Goal: Information Seeking & Learning: Learn about a topic

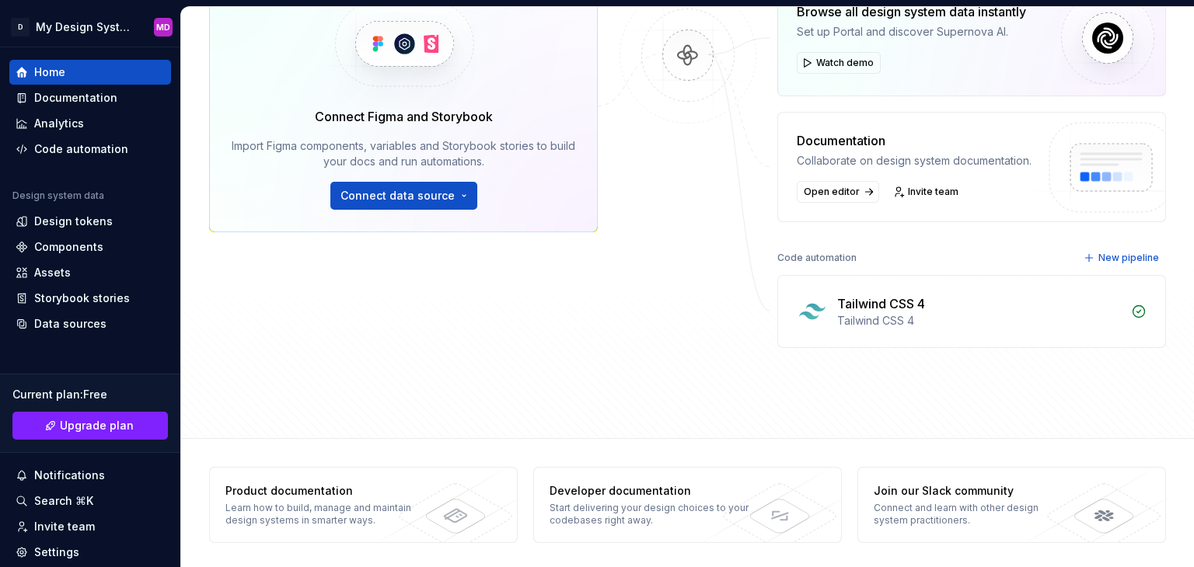
scroll to position [270, 0]
click at [851, 329] on div "Tailwind CSS 4 Tailwind CSS 4" at bounding box center [971, 309] width 387 height 71
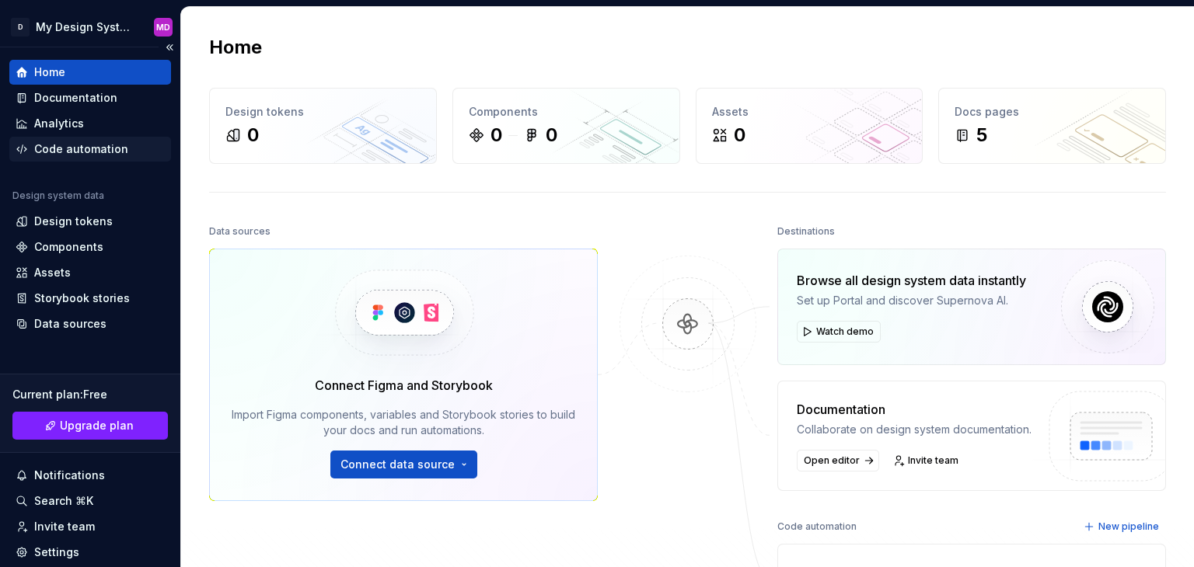
click at [75, 145] on div "Code automation" at bounding box center [81, 149] width 94 height 16
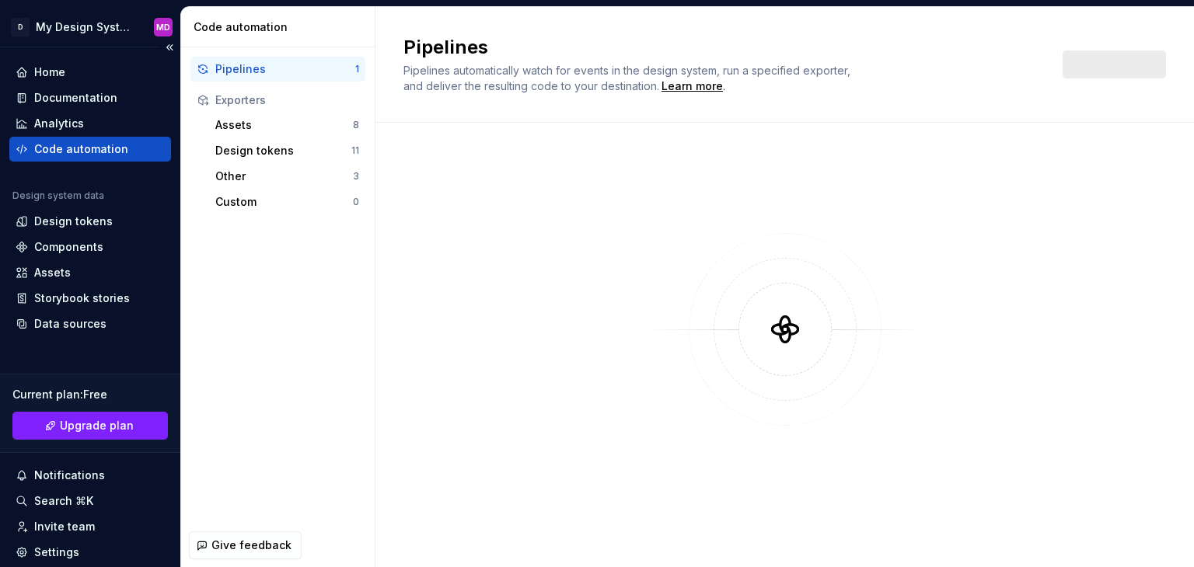
click at [75, 145] on div "Code automation" at bounding box center [81, 149] width 94 height 16
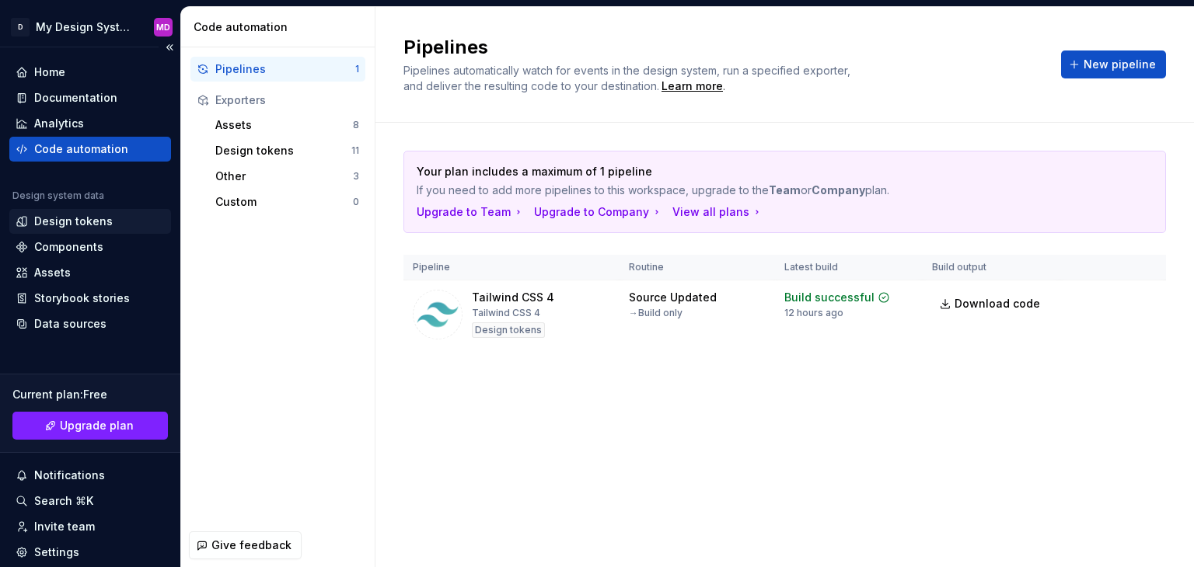
click at [102, 223] on div "Design tokens" at bounding box center [73, 222] width 78 height 16
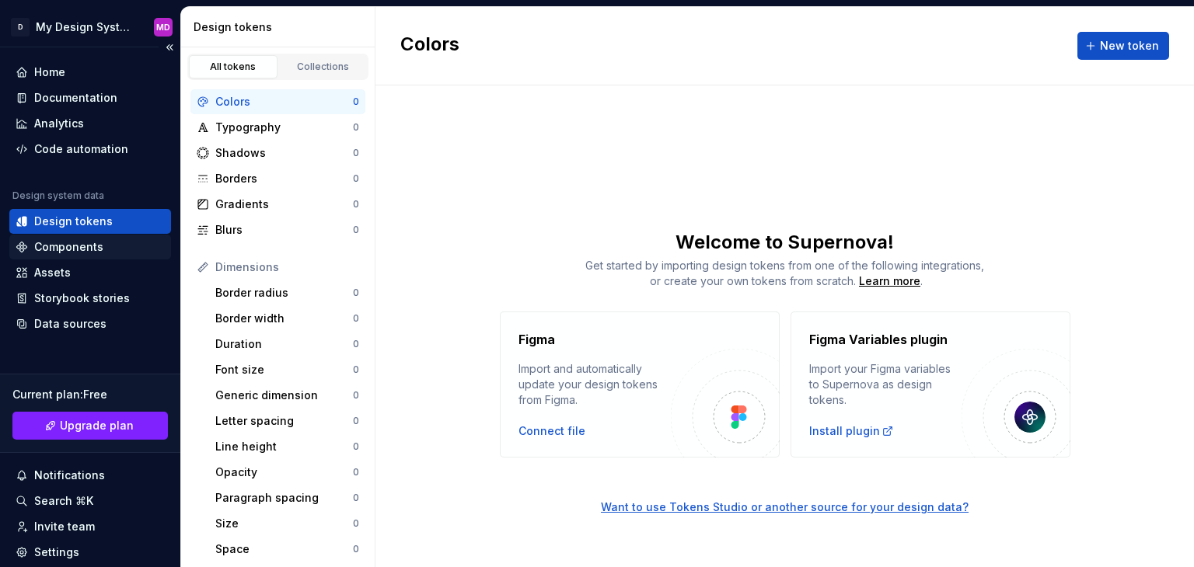
click at [96, 247] on div "Components" at bounding box center [68, 247] width 69 height 16
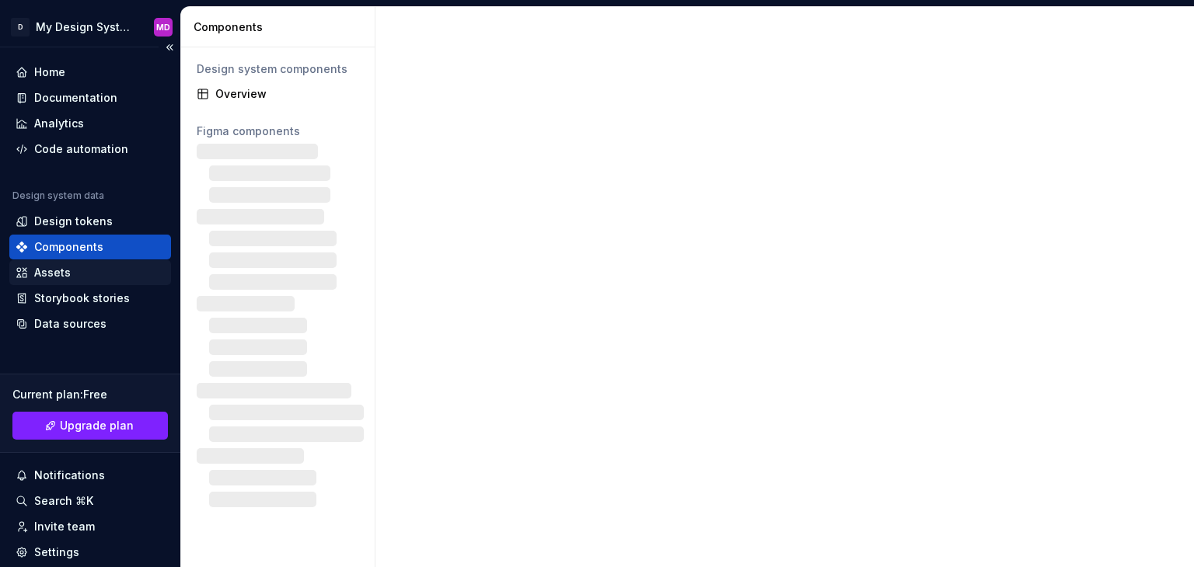
click at [87, 274] on div "Assets" at bounding box center [90, 273] width 149 height 16
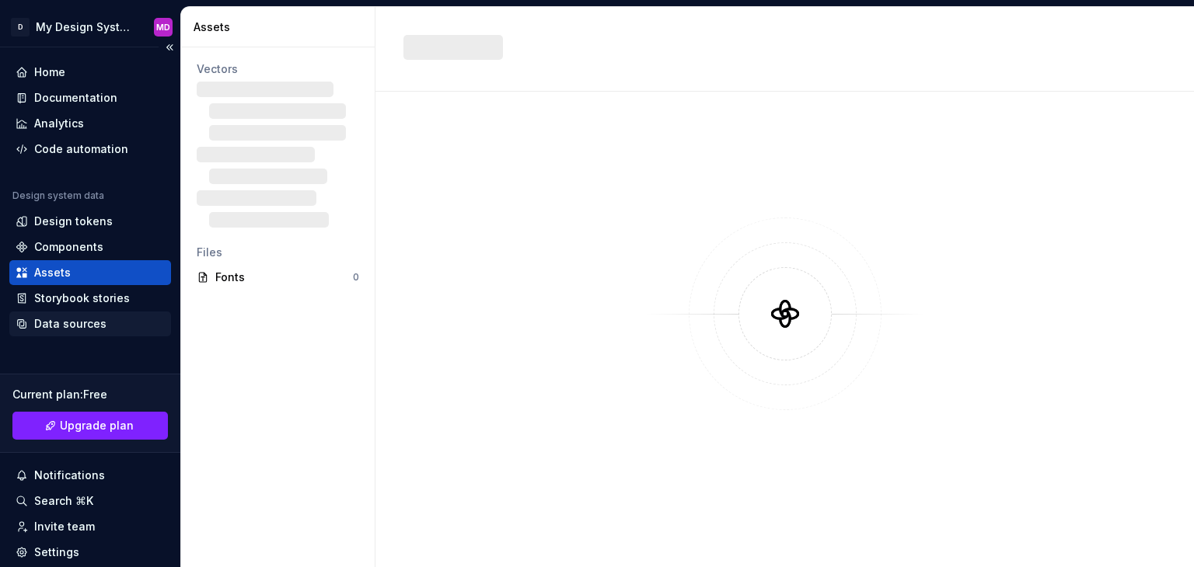
click at [92, 327] on div "Data sources" at bounding box center [70, 324] width 72 height 16
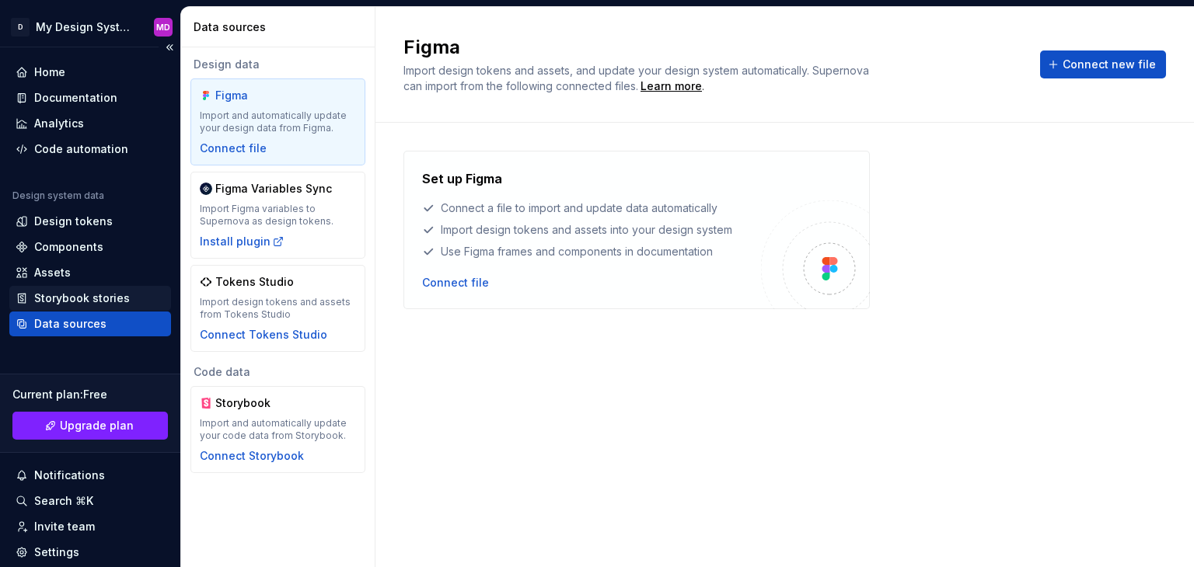
click at [114, 291] on div "Storybook stories" at bounding box center [82, 299] width 96 height 16
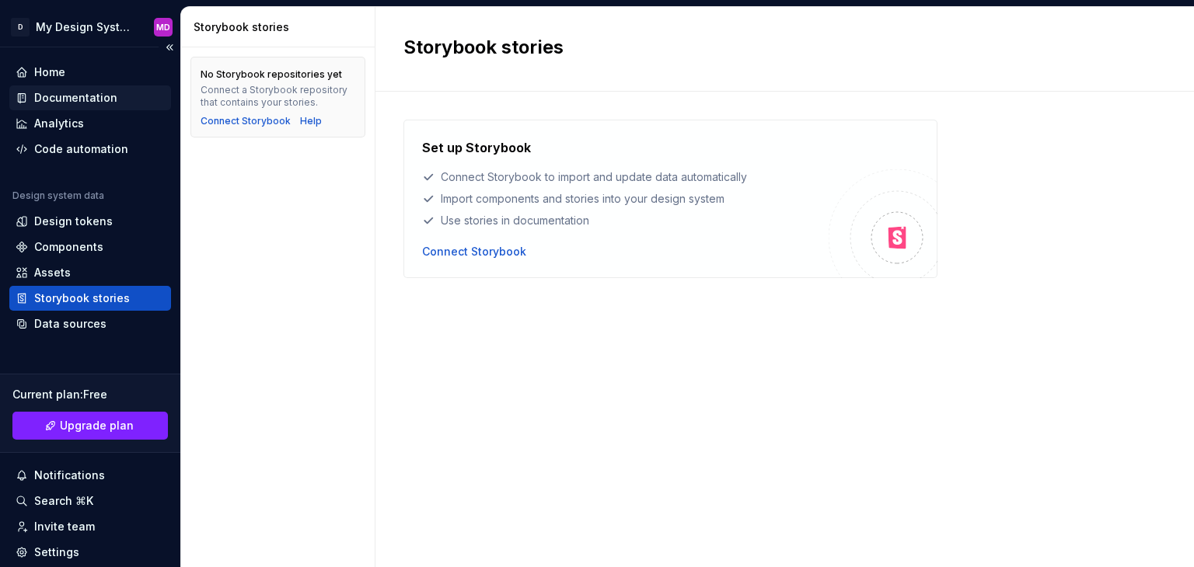
click at [71, 100] on div "Documentation" at bounding box center [75, 98] width 83 height 16
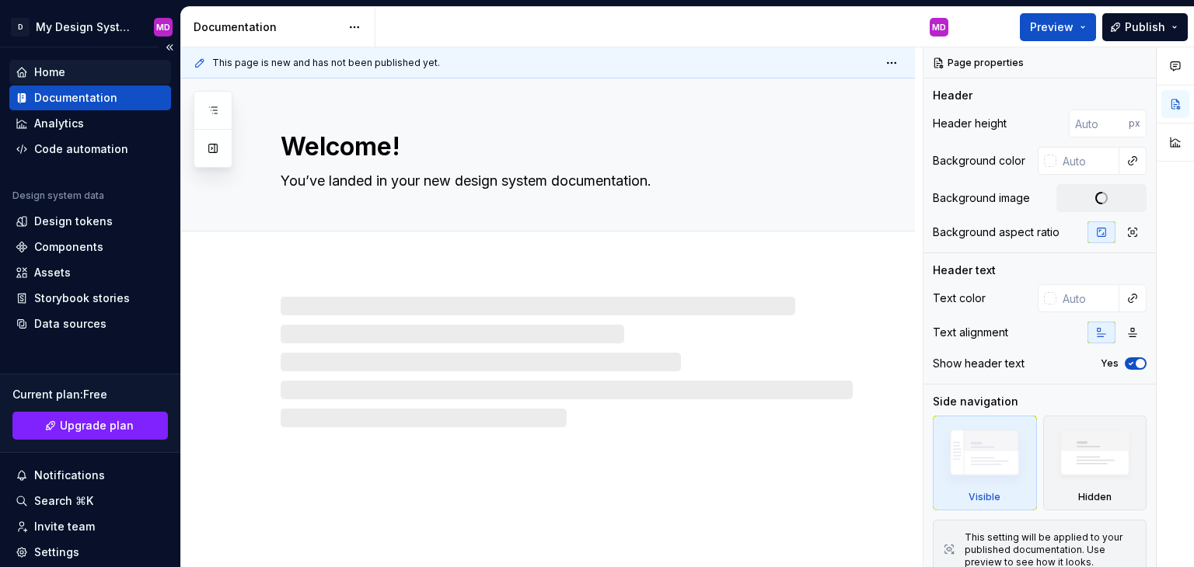
type textarea "*"
click at [74, 63] on div "Home" at bounding box center [90, 72] width 162 height 25
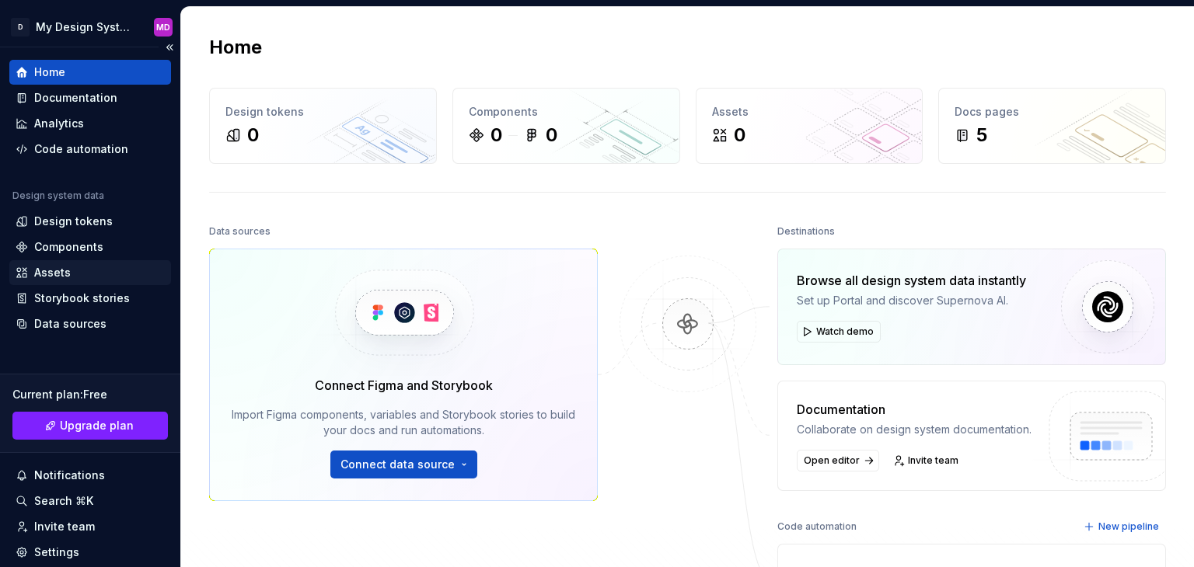
click at [105, 274] on div "Assets" at bounding box center [90, 273] width 149 height 16
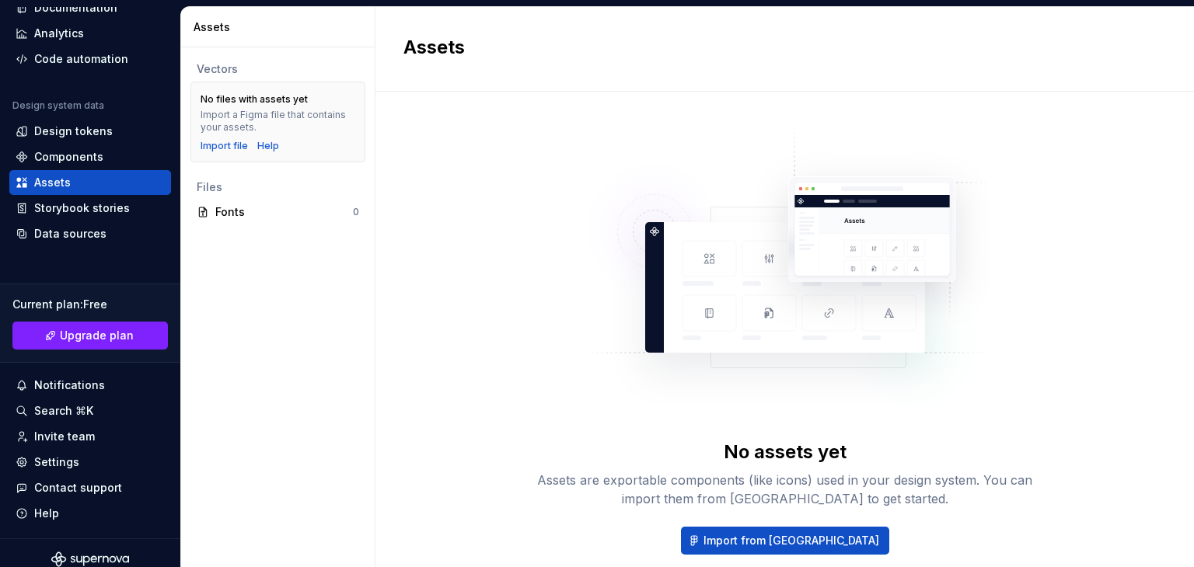
scroll to position [93, 0]
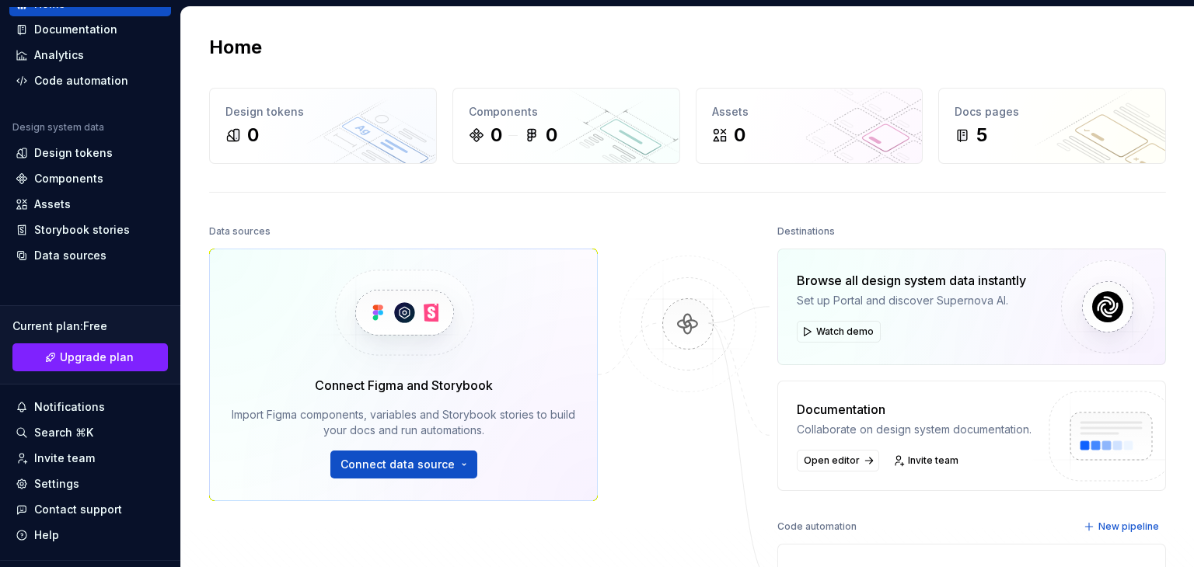
scroll to position [93, 0]
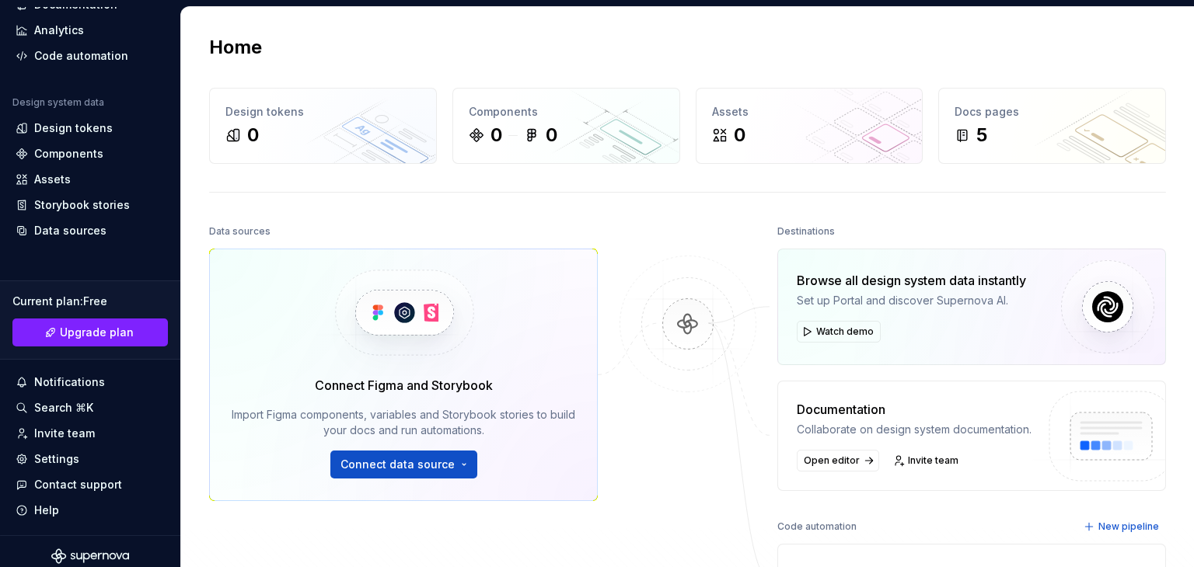
click at [110, 549] on icon "Supernova Logo" at bounding box center [90, 557] width 78 height 16
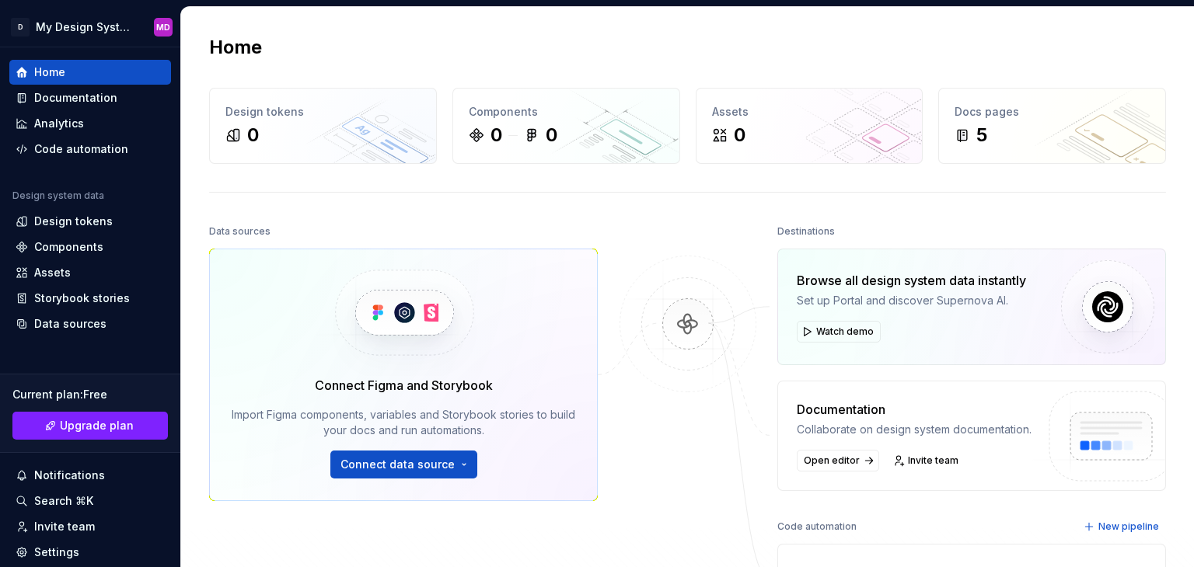
scroll to position [270, 0]
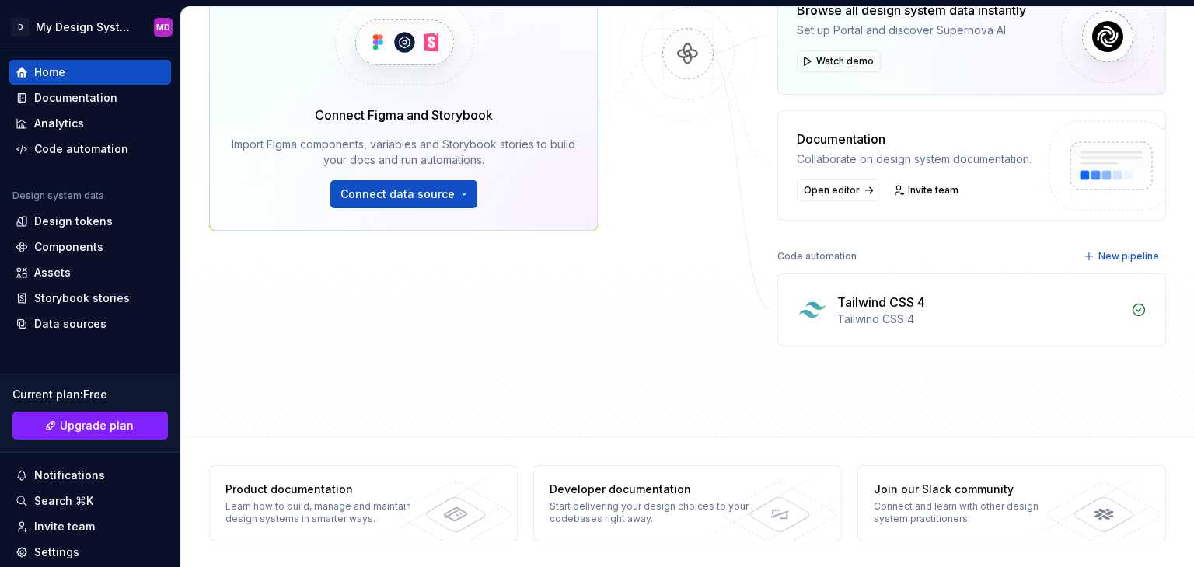
click at [1100, 312] on div "Tailwind CSS 4" at bounding box center [979, 320] width 284 height 16
click at [112, 137] on div "Code automation" at bounding box center [90, 149] width 162 height 25
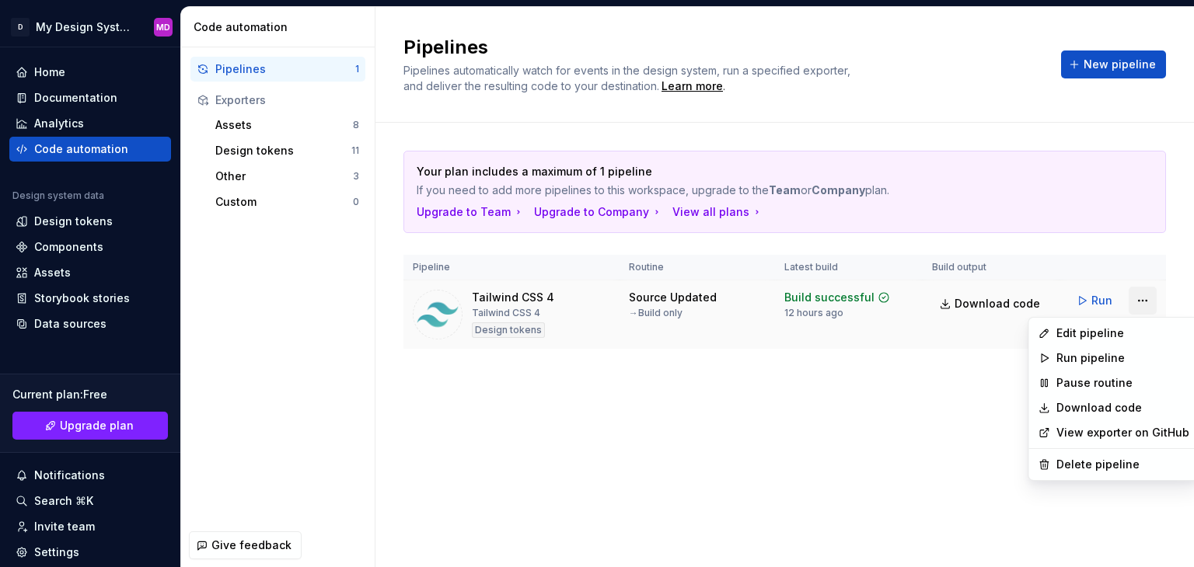
click at [1136, 296] on html "D My Design System MD Home Documentation Analytics Code automation Design syste…" at bounding box center [597, 283] width 1194 height 567
click at [1107, 408] on link "Download code" at bounding box center [1122, 408] width 133 height 16
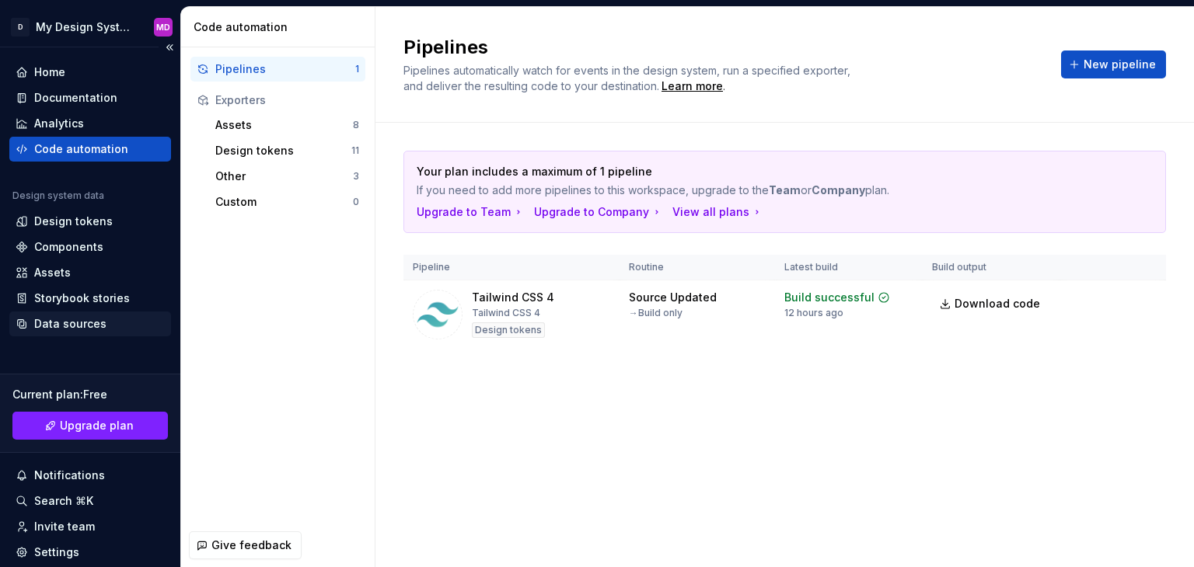
click at [90, 327] on div "Data sources" at bounding box center [70, 324] width 72 height 16
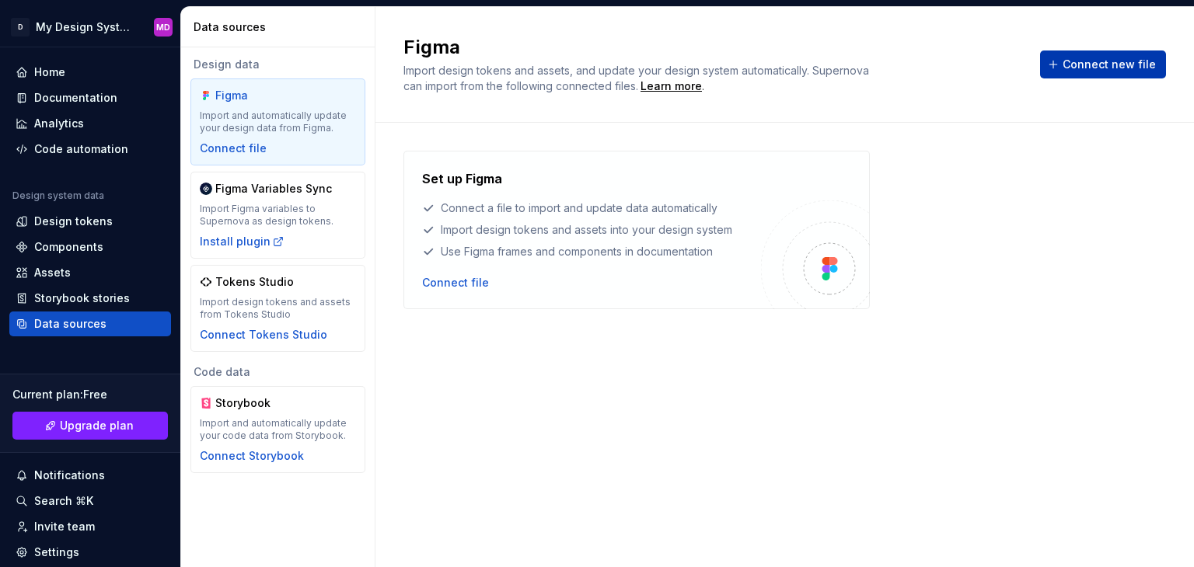
click at [1077, 71] on span "Connect new file" at bounding box center [1108, 65] width 93 height 16
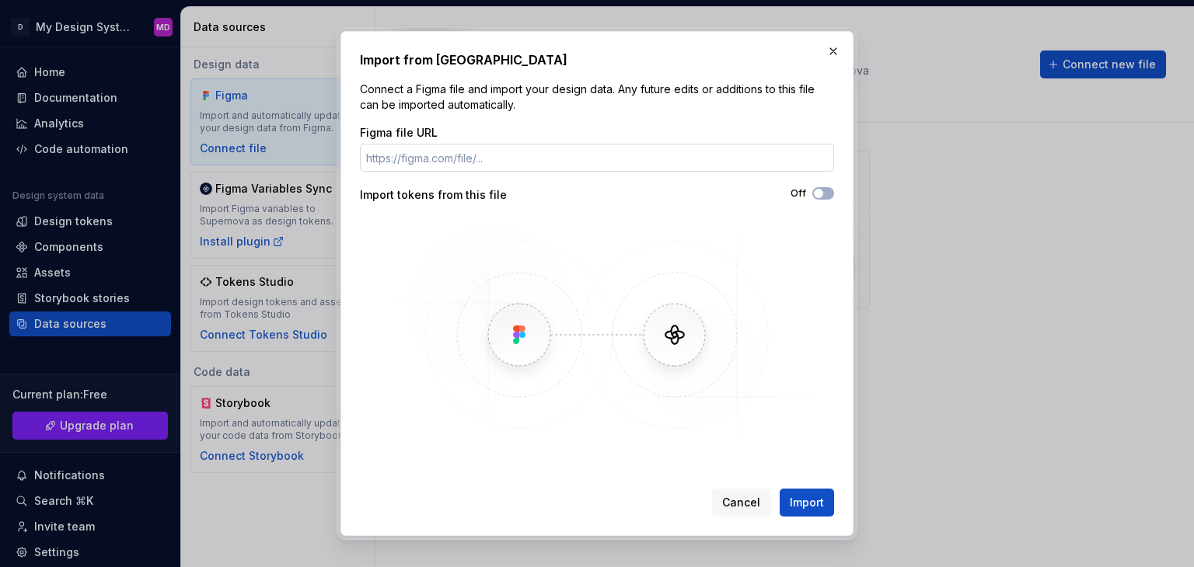
click at [493, 158] on input "Figma file URL" at bounding box center [597, 158] width 474 height 28
click at [836, 47] on button "button" at bounding box center [833, 51] width 22 height 22
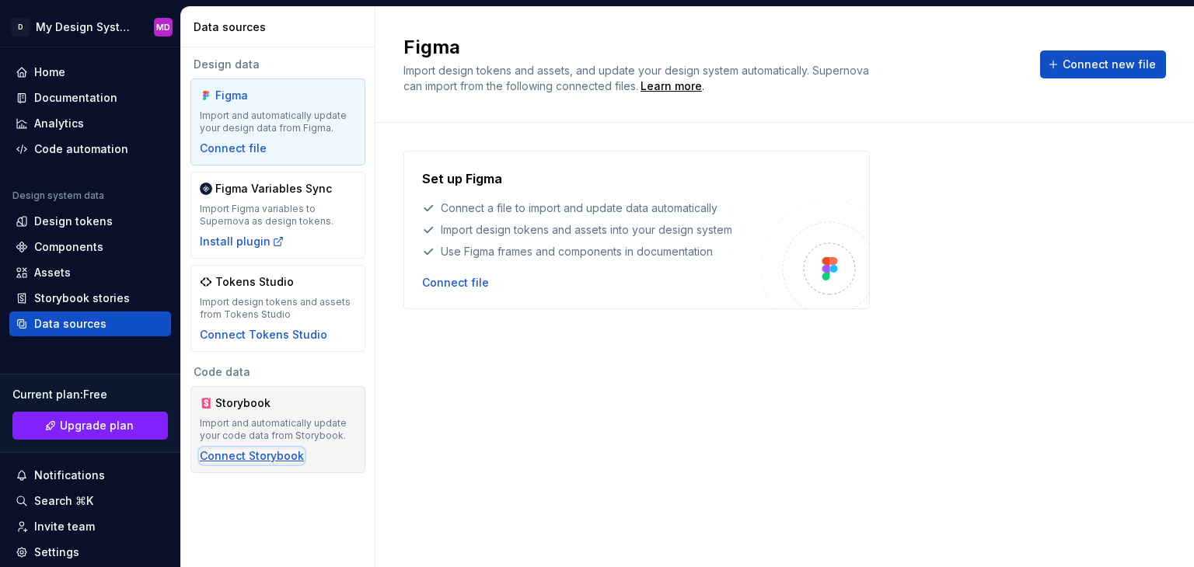
click at [269, 453] on div "Connect Storybook" at bounding box center [252, 456] width 104 height 16
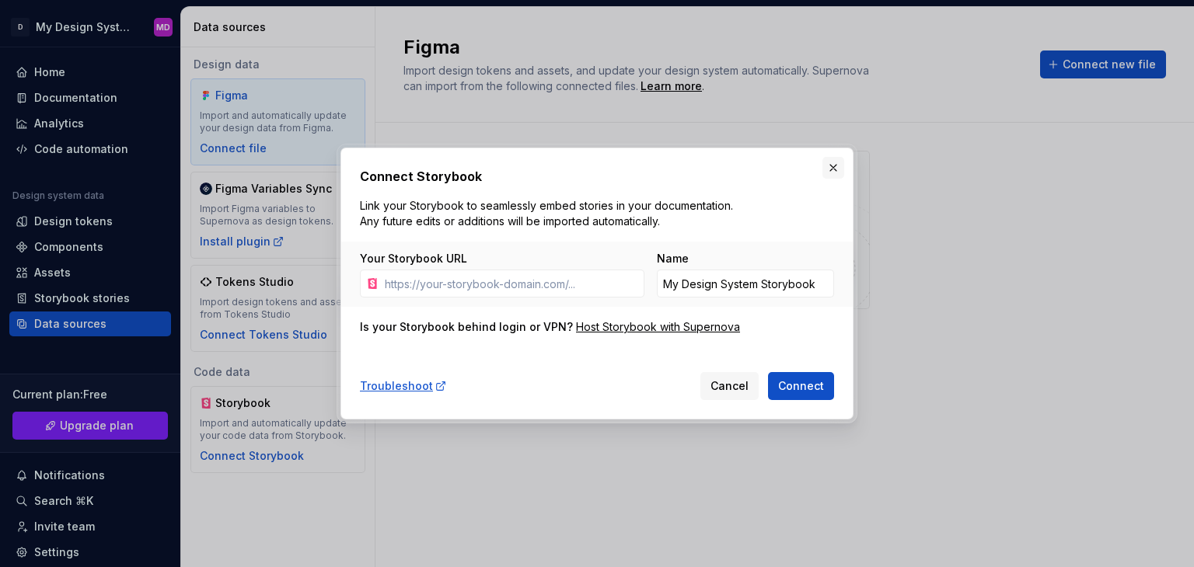
click at [833, 166] on button "button" at bounding box center [833, 168] width 22 height 22
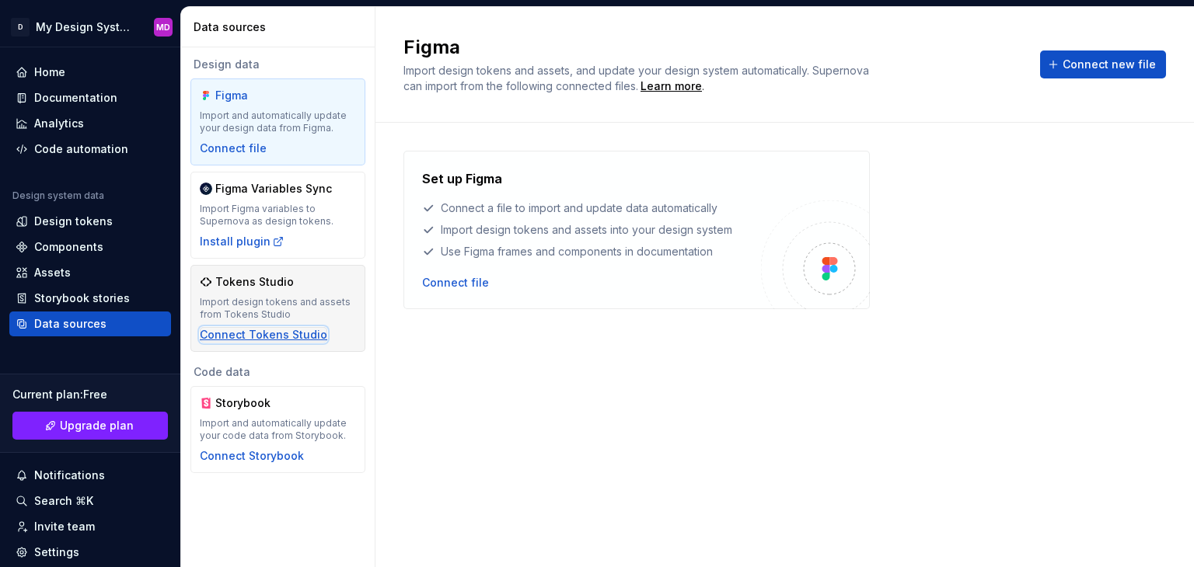
click at [239, 336] on div "Connect Tokens Studio" at bounding box center [263, 335] width 127 height 16
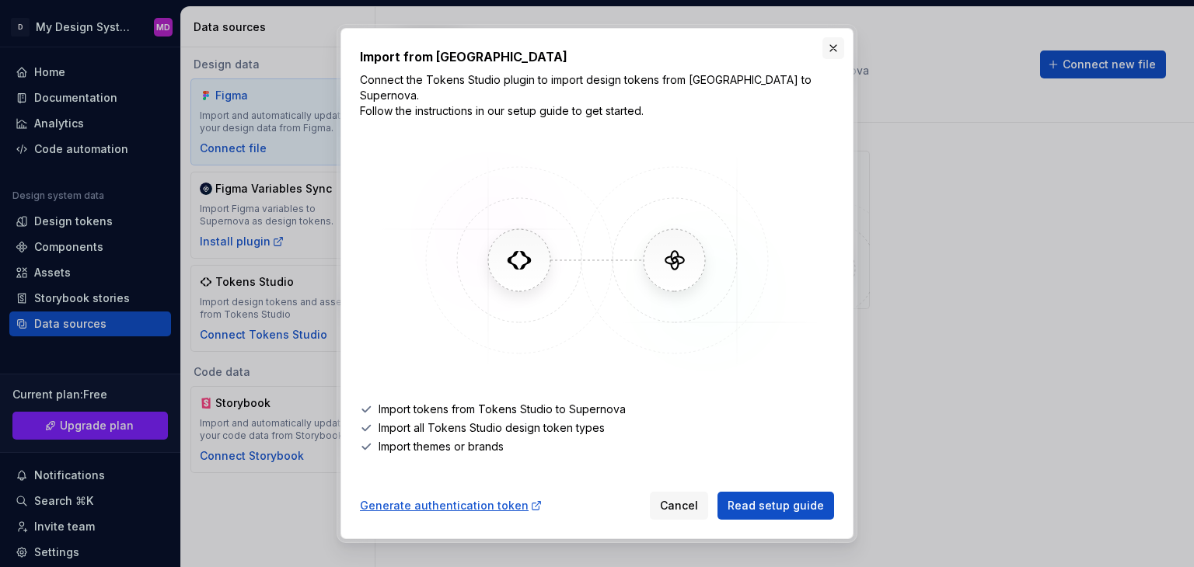
click at [827, 59] on button "button" at bounding box center [833, 48] width 22 height 22
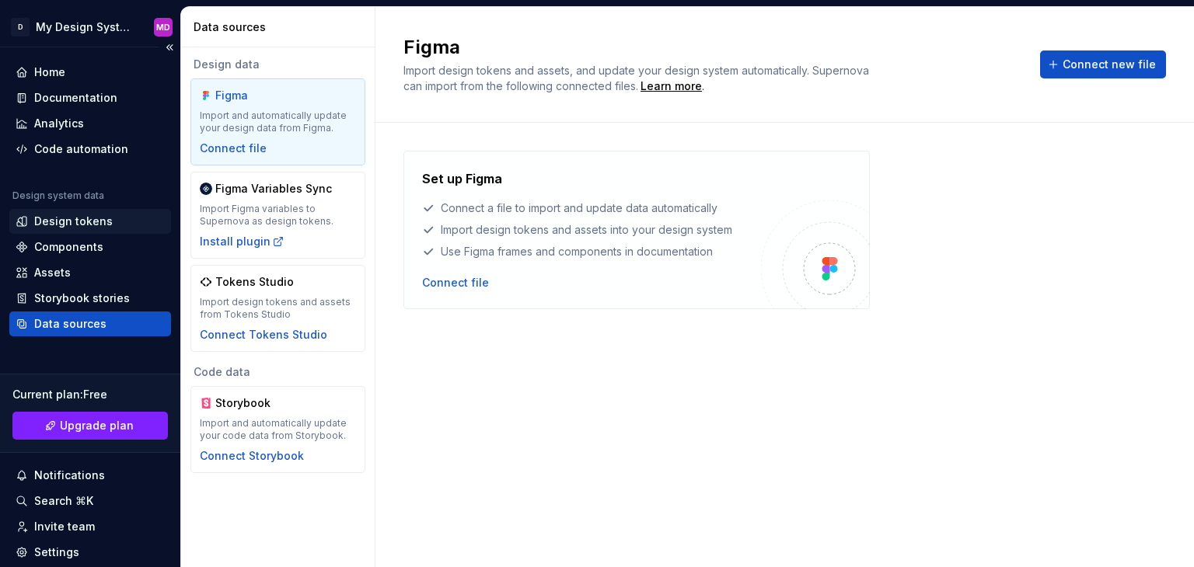
click at [106, 224] on div "Design tokens" at bounding box center [73, 222] width 78 height 16
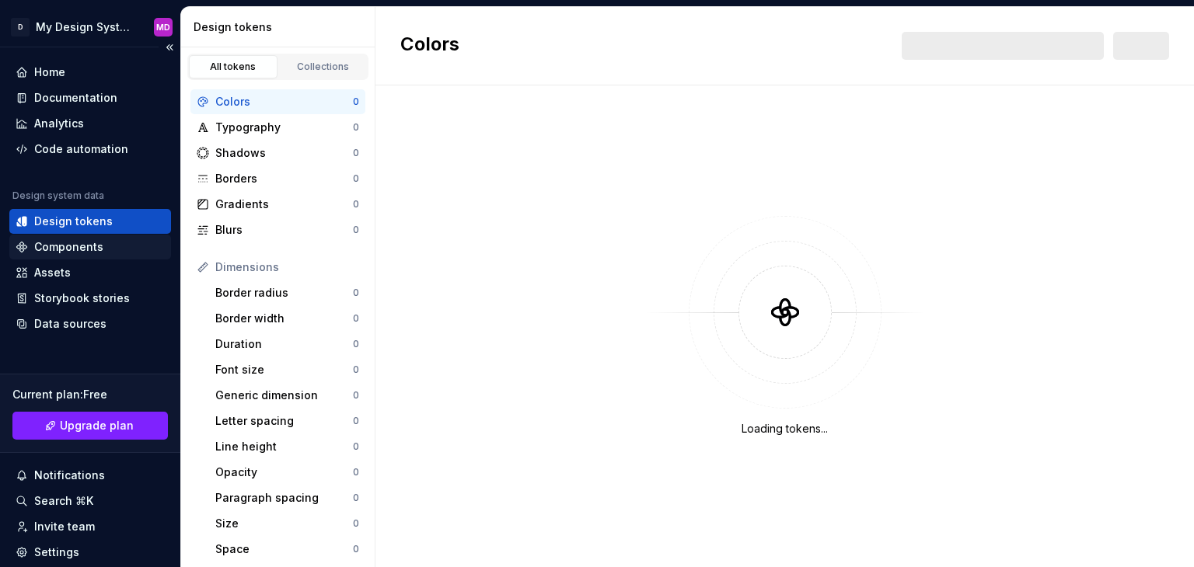
click at [96, 242] on div "Components" at bounding box center [68, 247] width 69 height 16
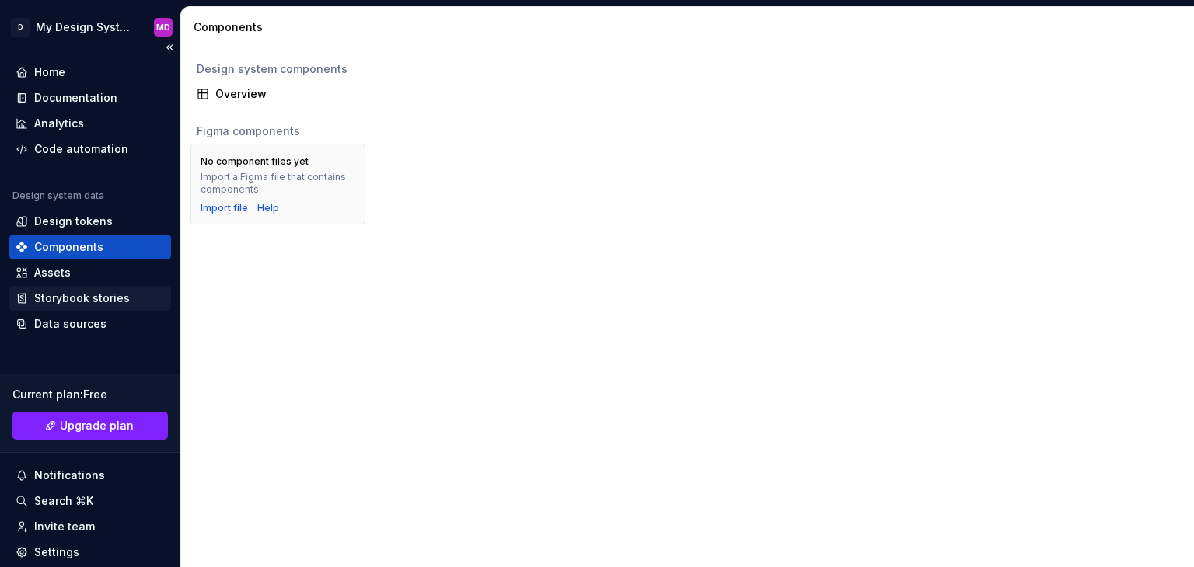
click at [77, 288] on div "Storybook stories" at bounding box center [90, 298] width 162 height 25
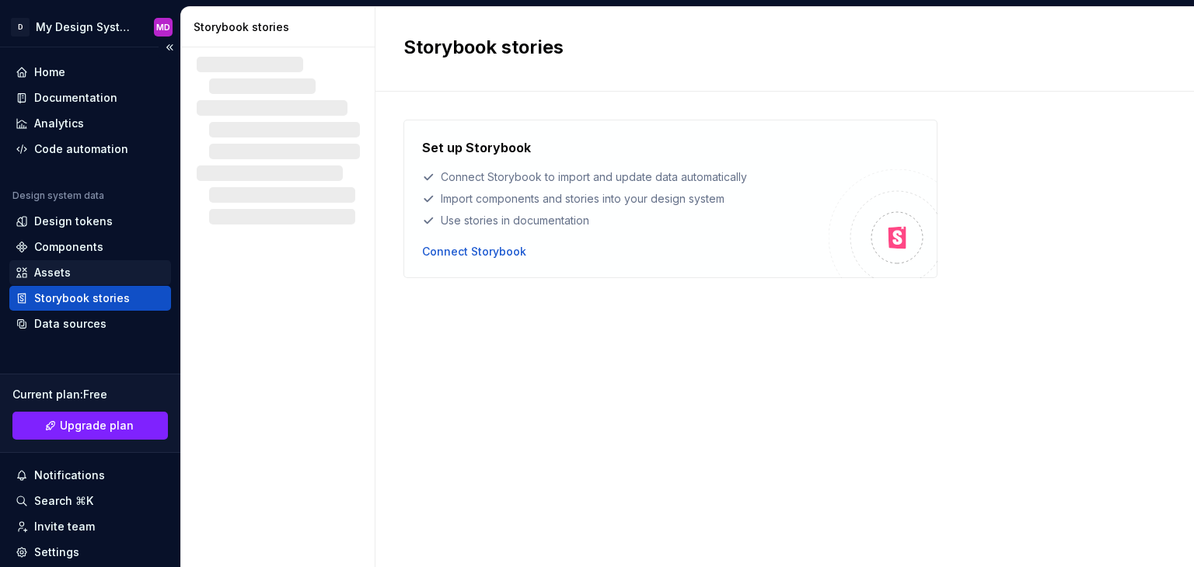
click at [78, 281] on div "Assets" at bounding box center [90, 272] width 162 height 25
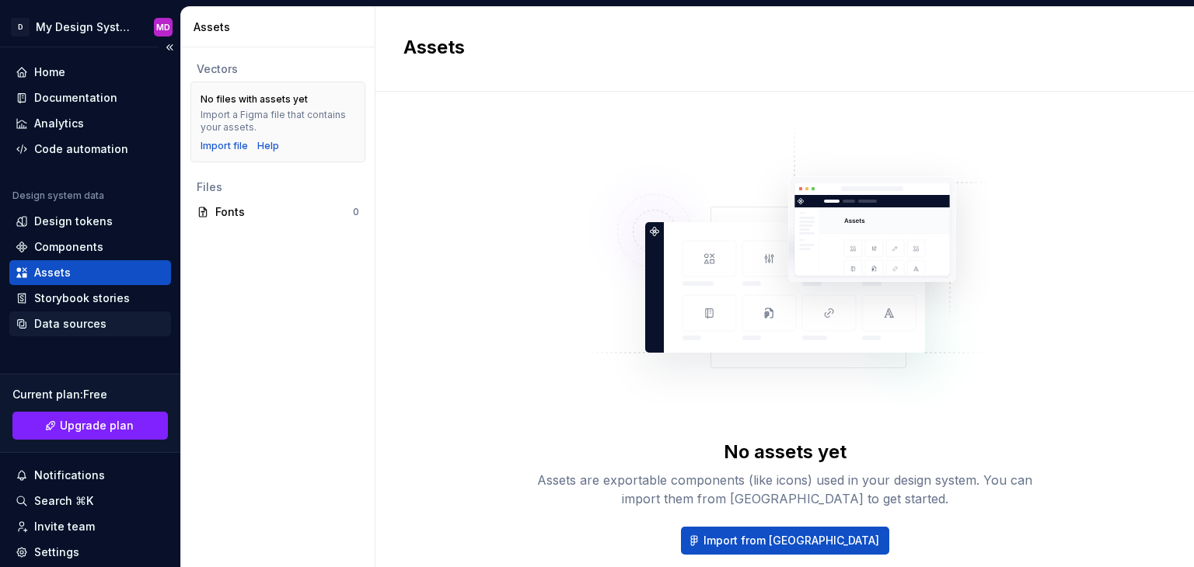
click at [81, 321] on div "Data sources" at bounding box center [70, 324] width 72 height 16
